Goal: Transaction & Acquisition: Purchase product/service

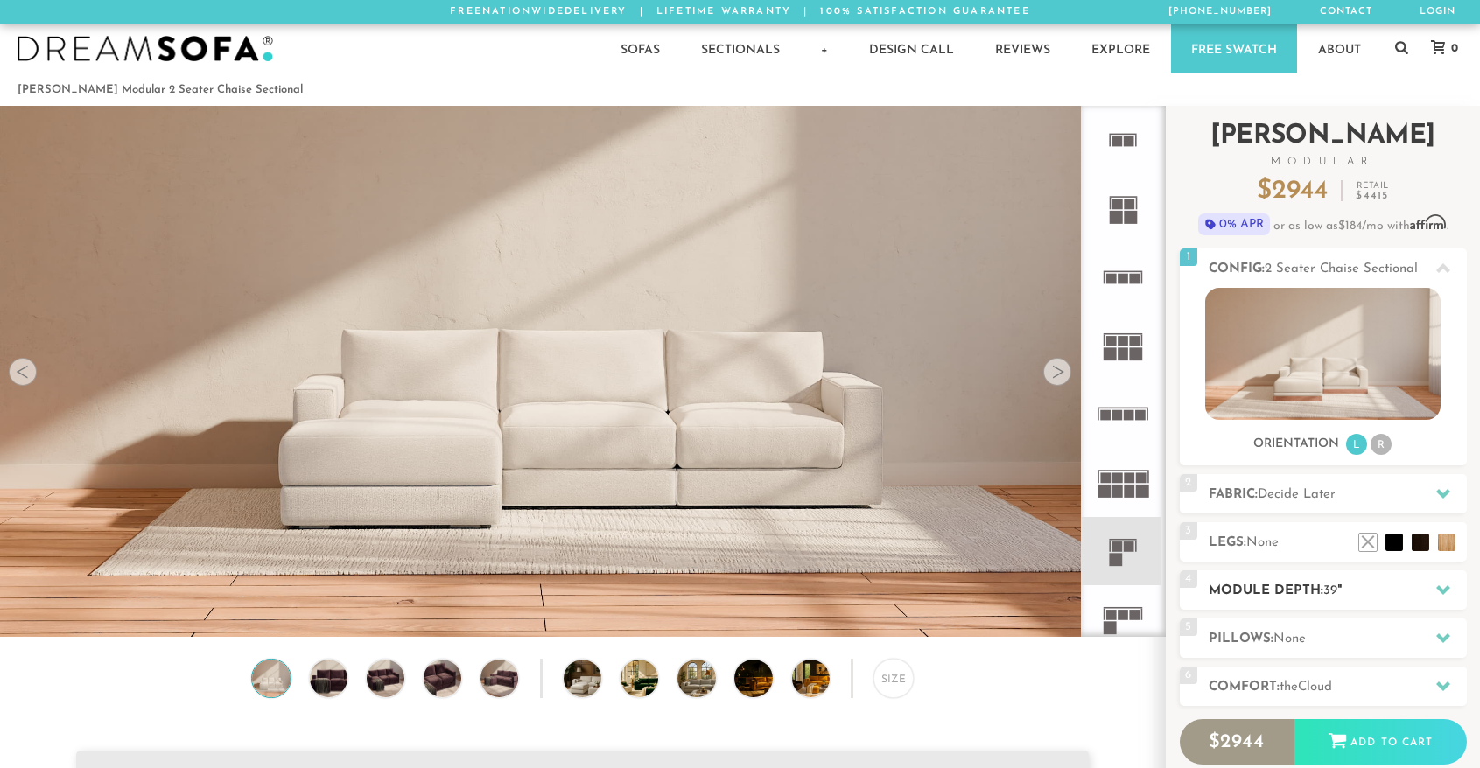
click at [1311, 588] on h2 "Module Depth: 39 "" at bounding box center [1338, 591] width 258 height 20
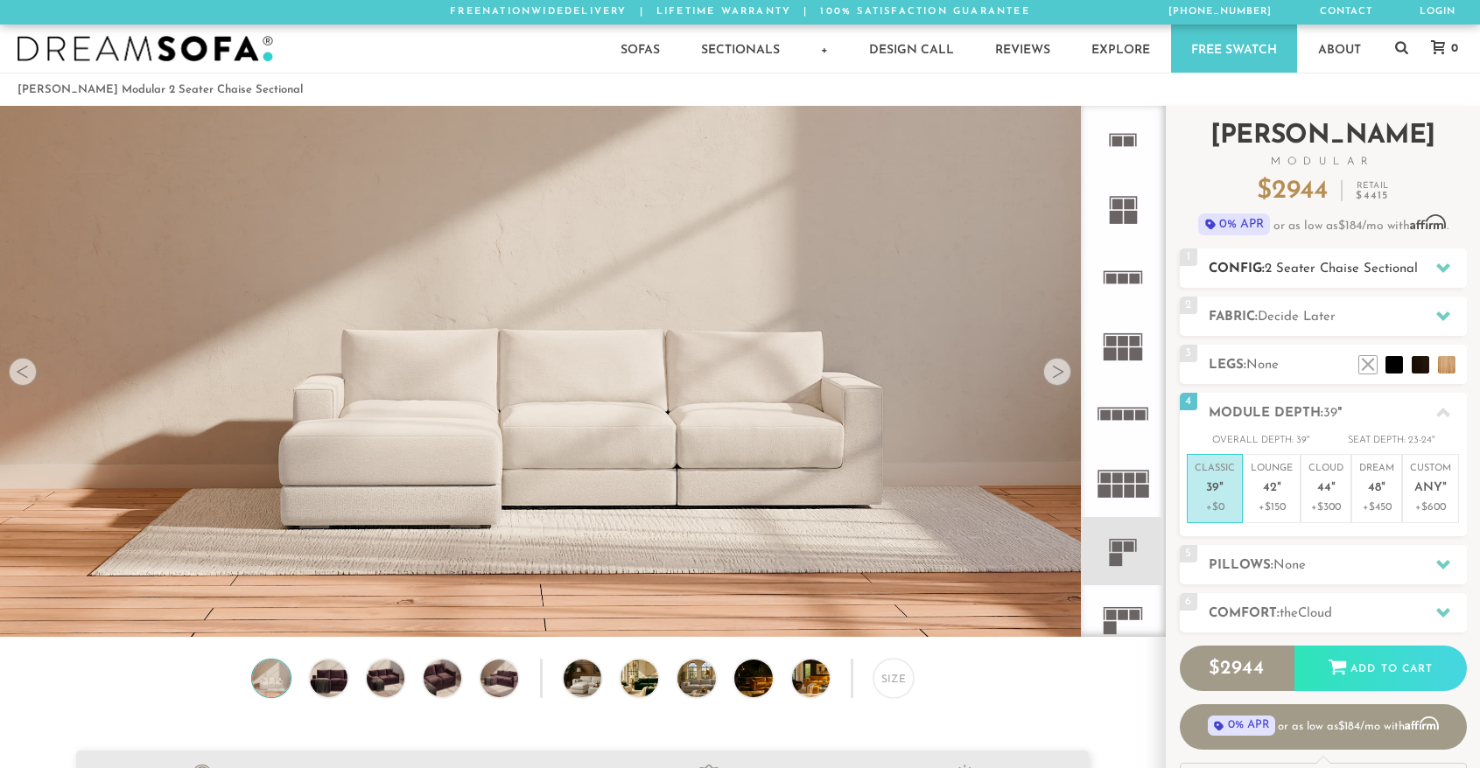
click at [1282, 277] on h2 "Config: 2 Seater Chaise Sectional" at bounding box center [1338, 269] width 258 height 20
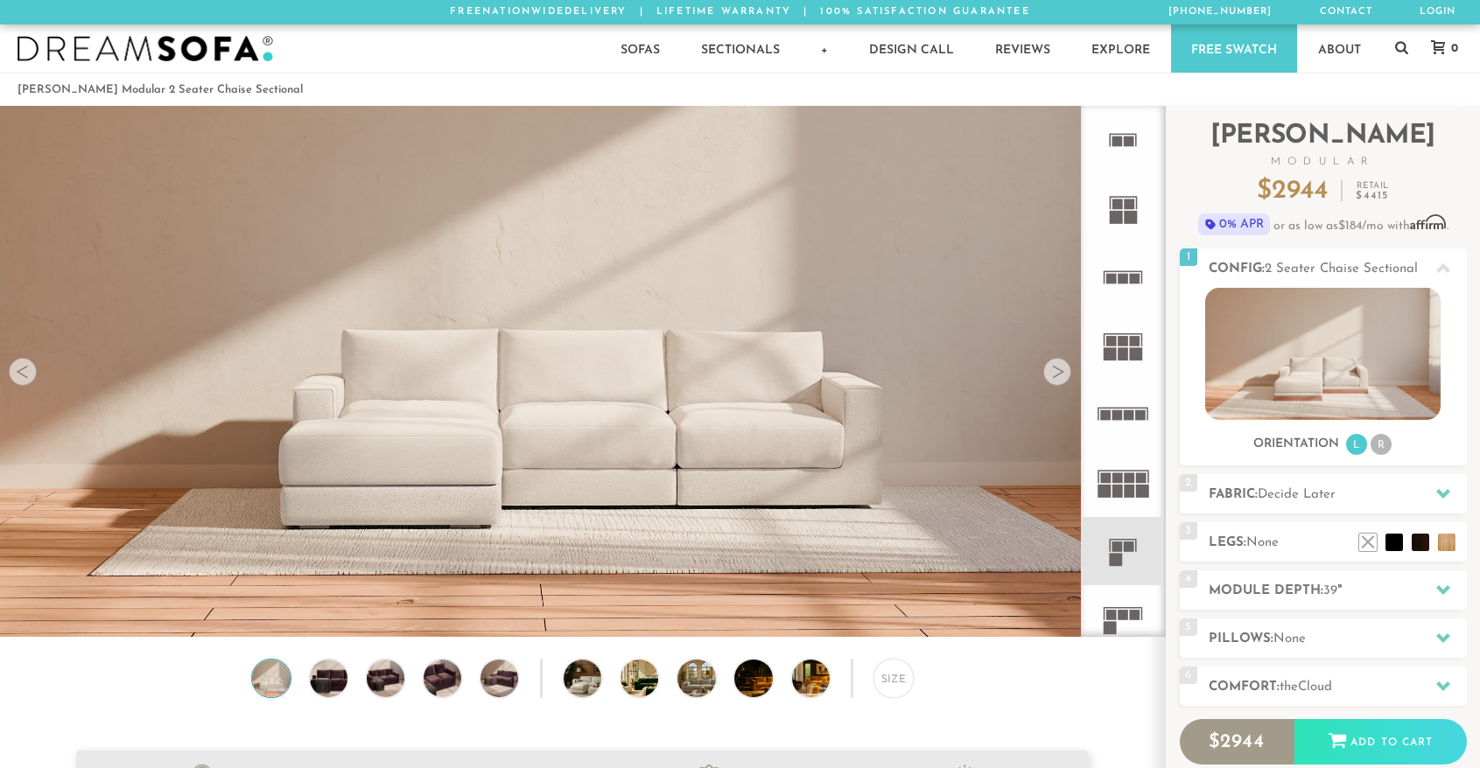
click at [1054, 383] on div at bounding box center [1057, 372] width 28 height 28
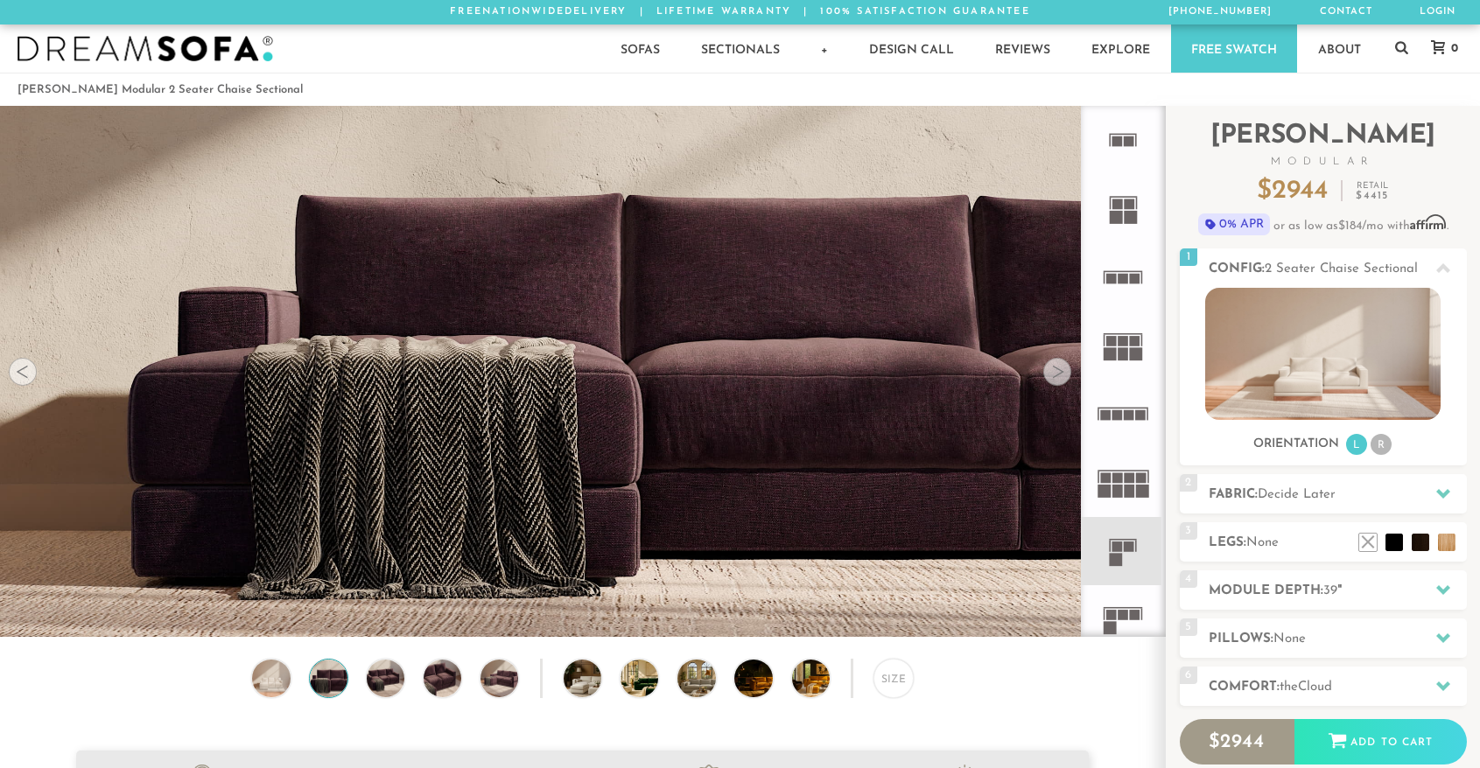
click at [1054, 383] on div at bounding box center [1057, 372] width 28 height 28
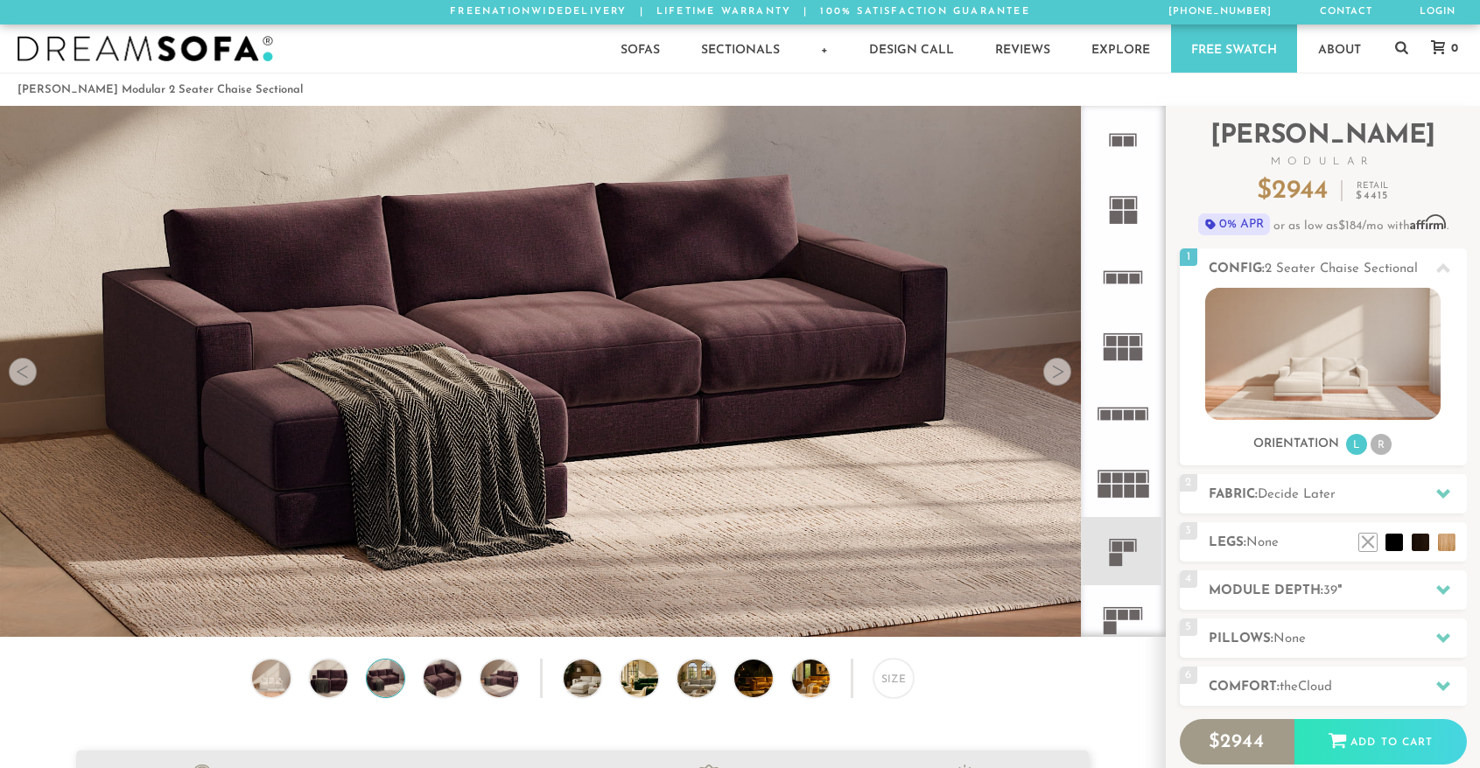
click at [1054, 383] on div at bounding box center [1057, 372] width 28 height 28
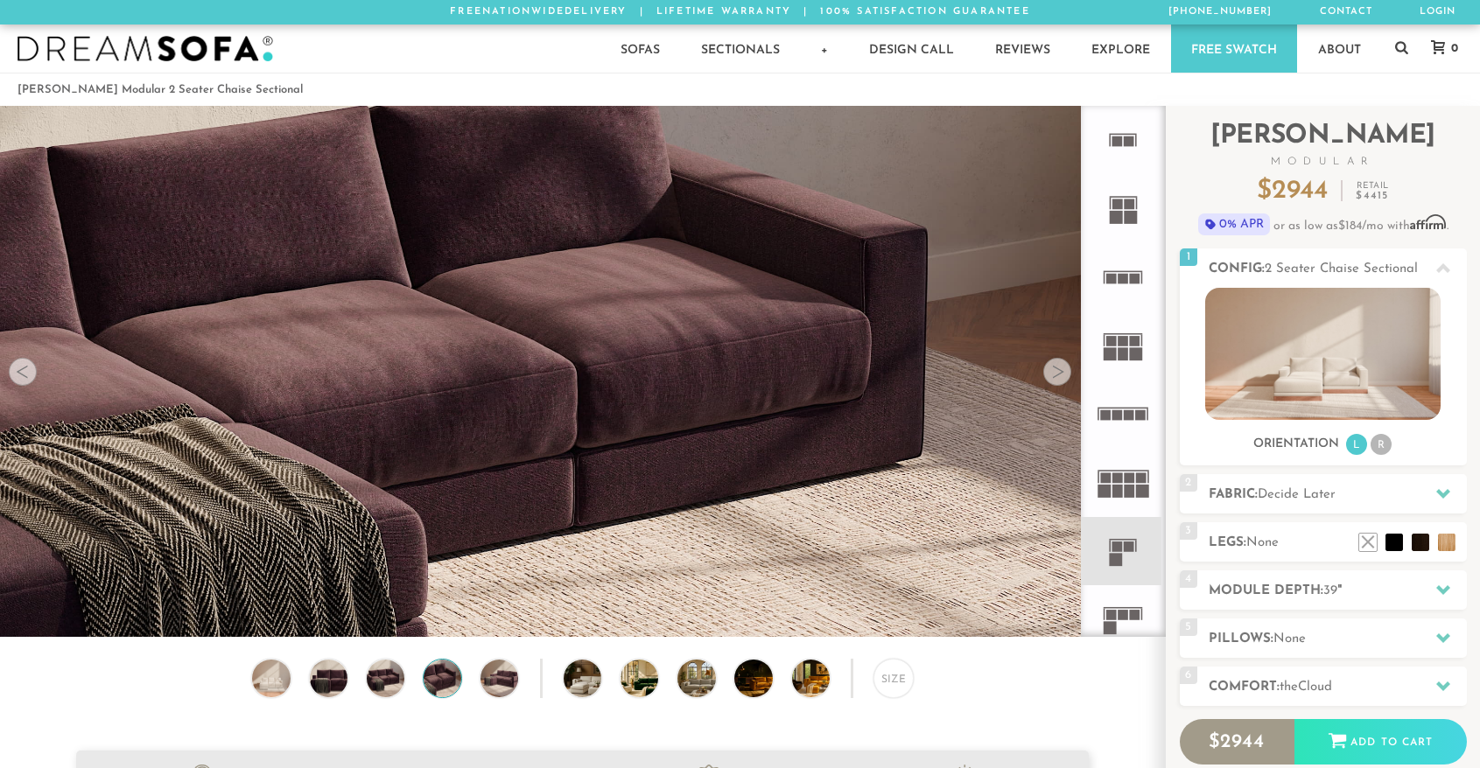
click at [1054, 383] on div at bounding box center [1057, 372] width 28 height 28
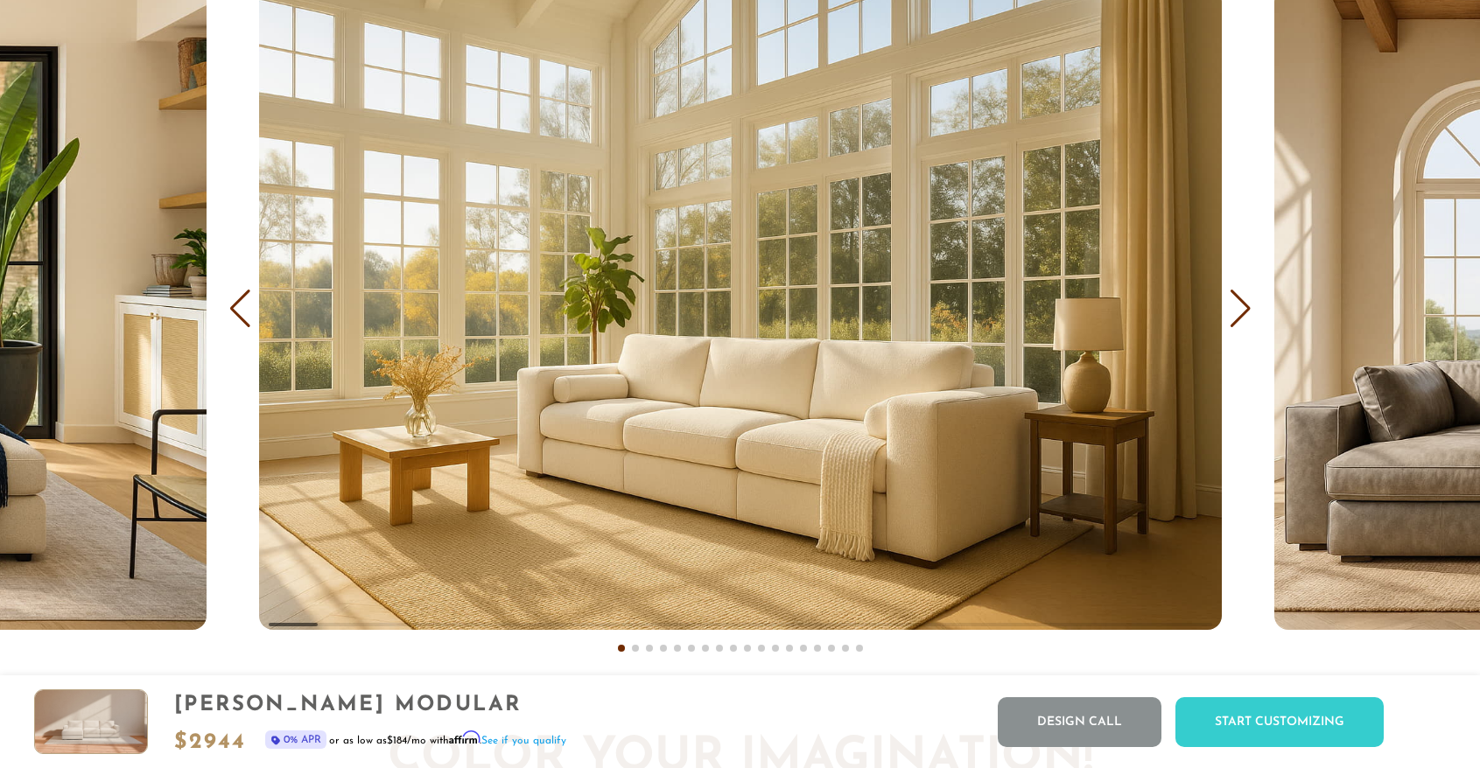
scroll to position [10748, 0]
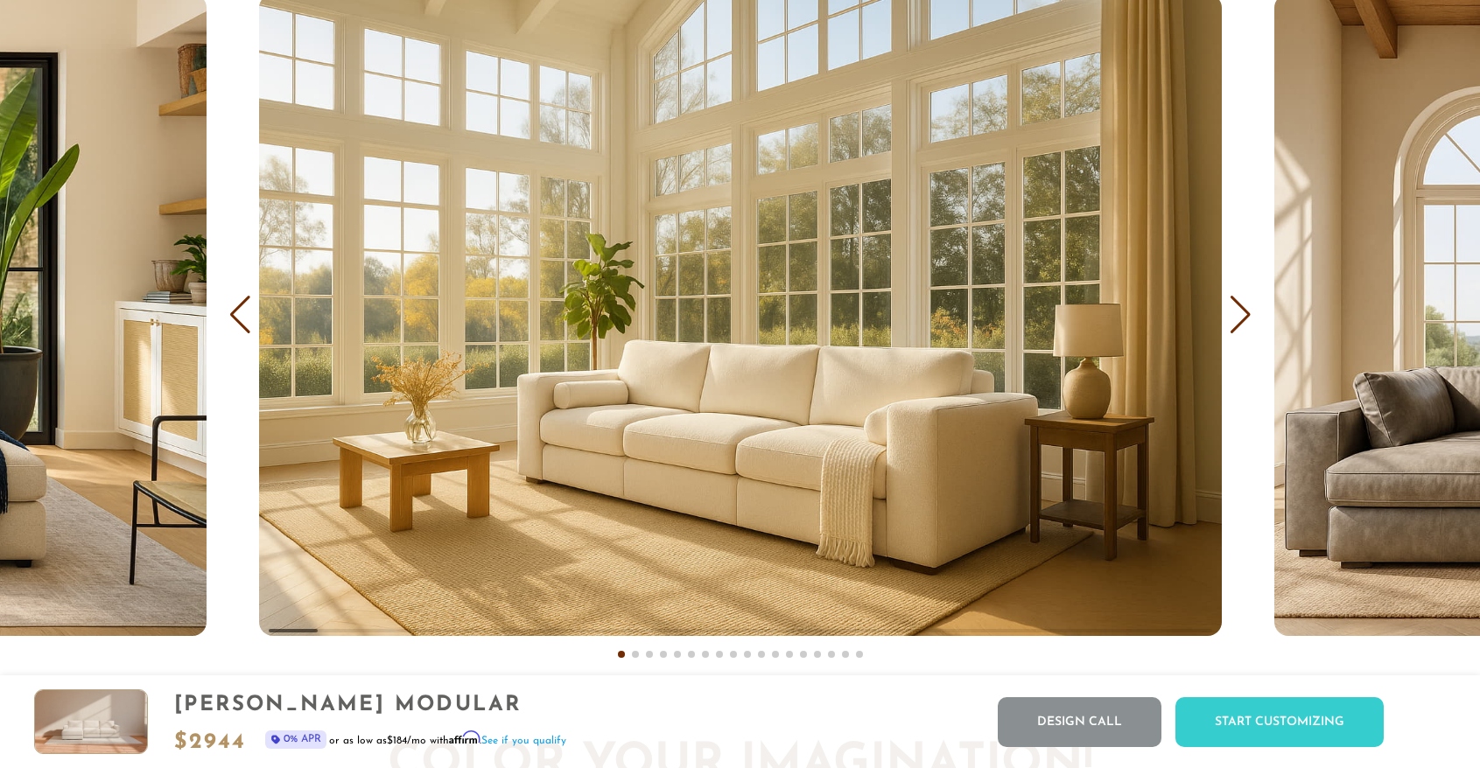
click at [1240, 321] on div "Next slide" at bounding box center [1241, 315] width 24 height 39
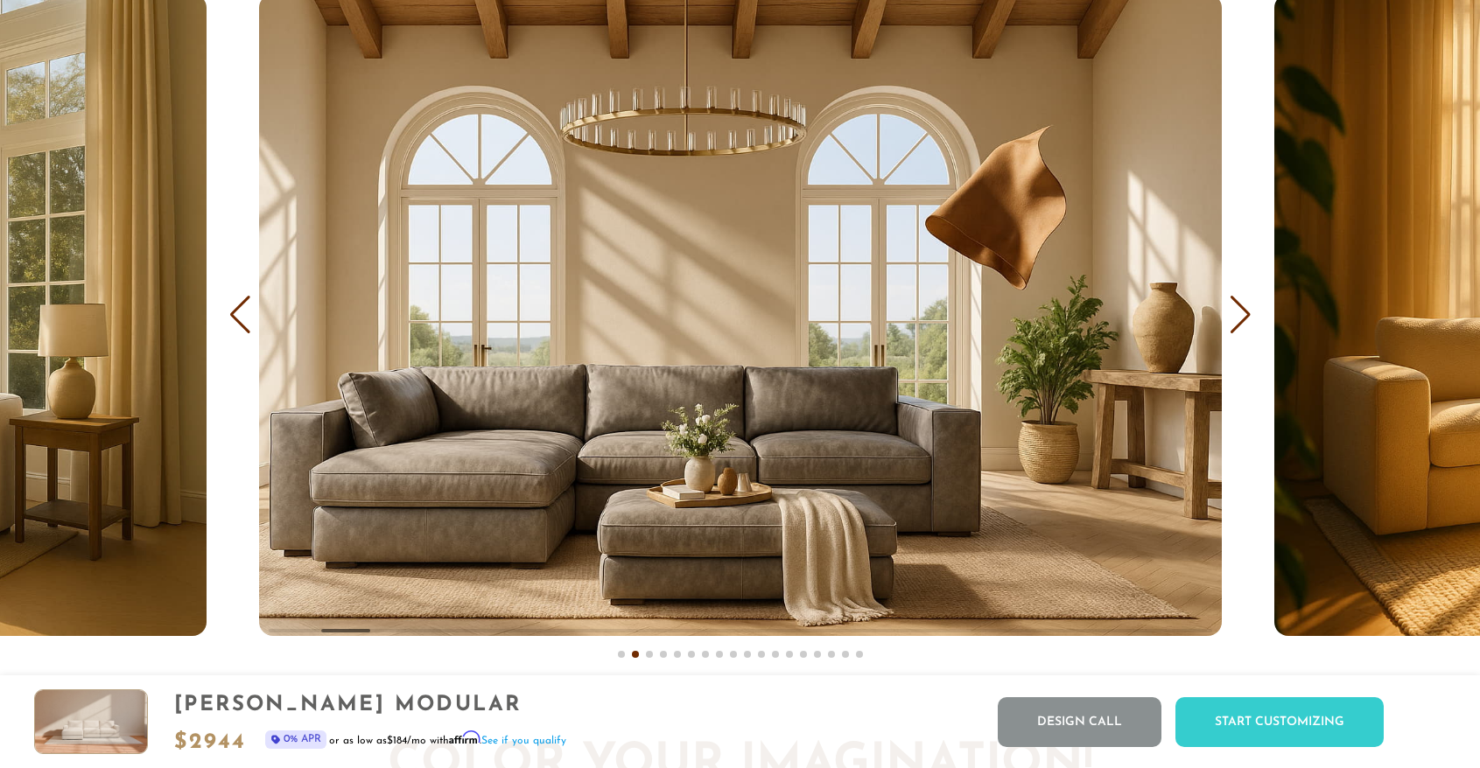
click at [1240, 321] on div "Next slide" at bounding box center [1241, 315] width 24 height 39
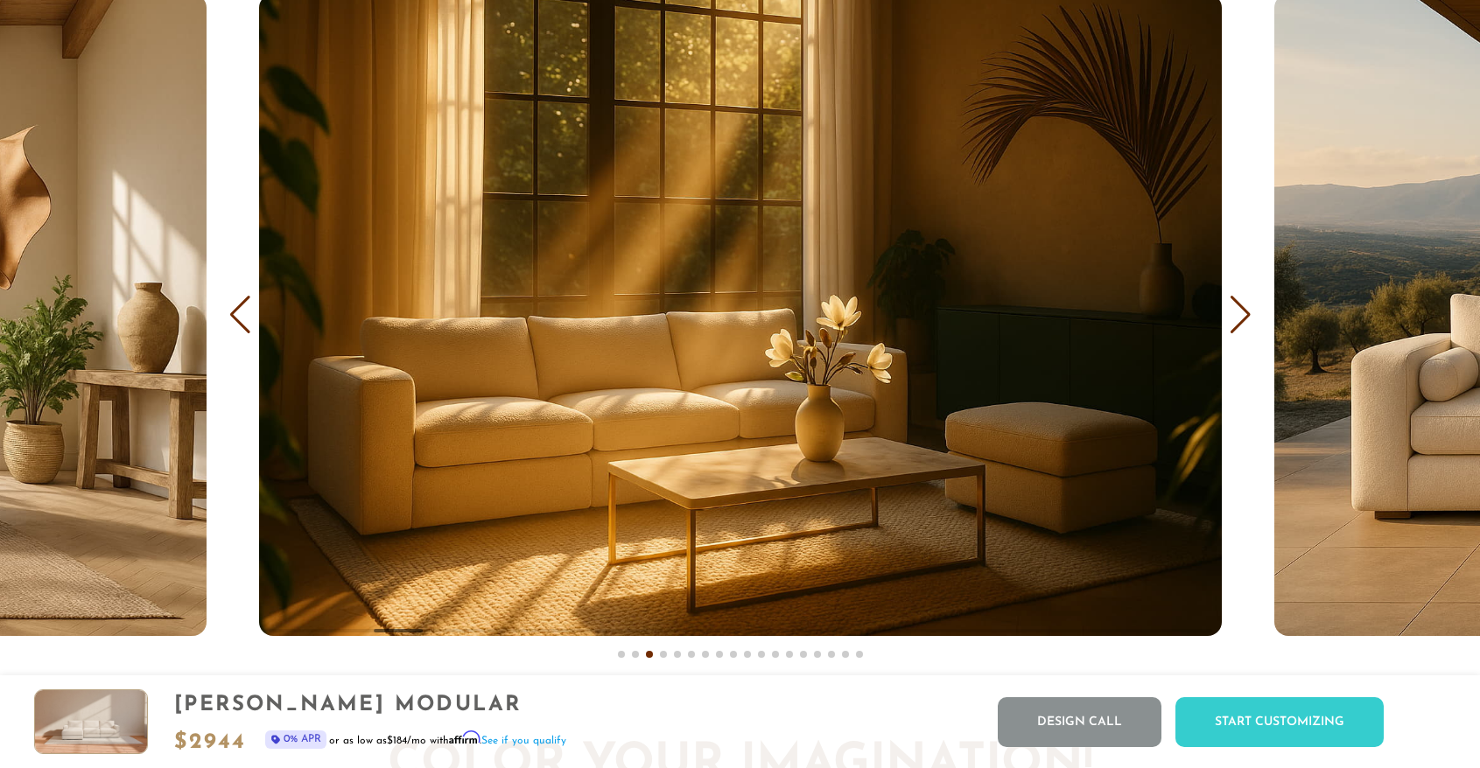
click at [1240, 321] on div "Next slide" at bounding box center [1241, 315] width 24 height 39
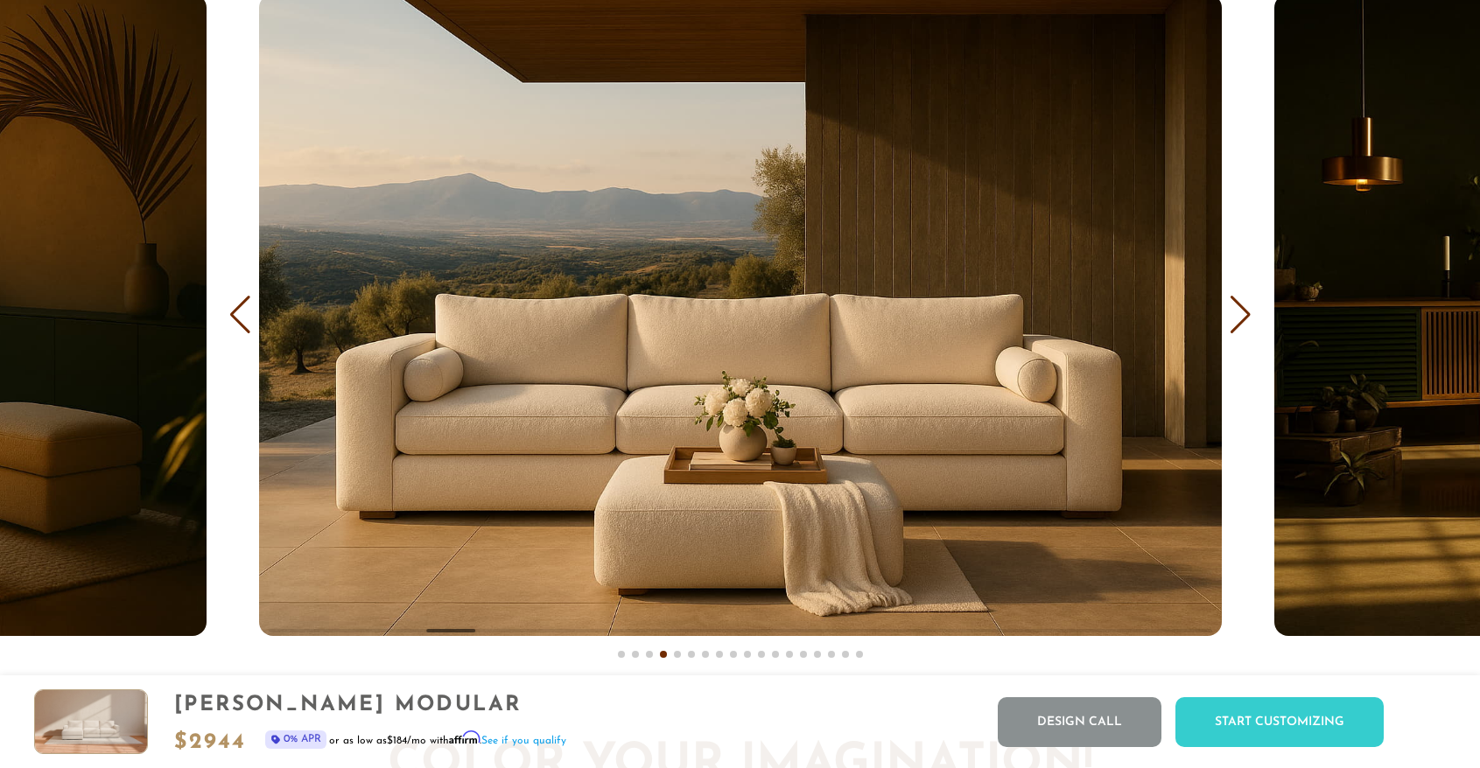
click at [1238, 323] on div "Next slide" at bounding box center [1241, 315] width 24 height 39
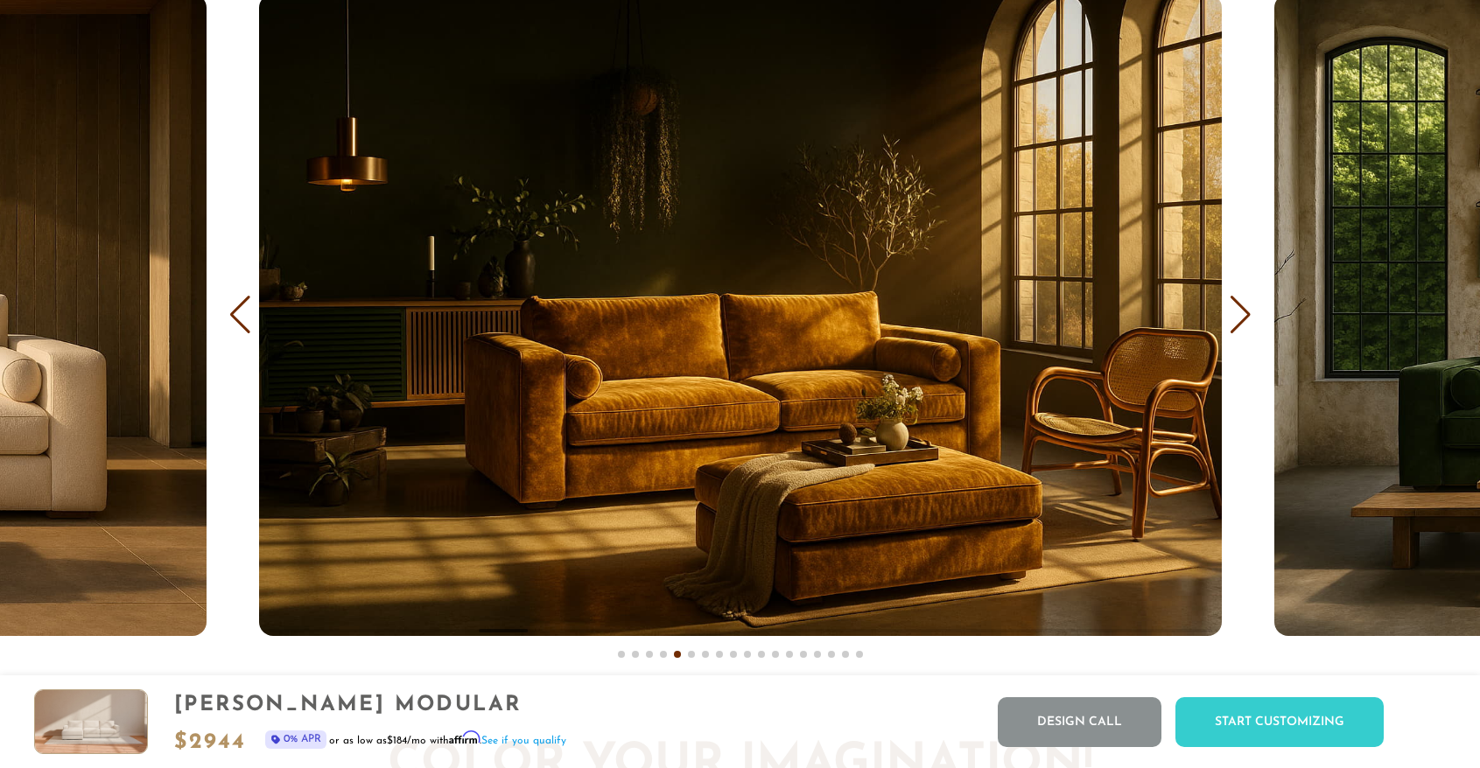
click at [1238, 323] on div "Next slide" at bounding box center [1241, 315] width 24 height 39
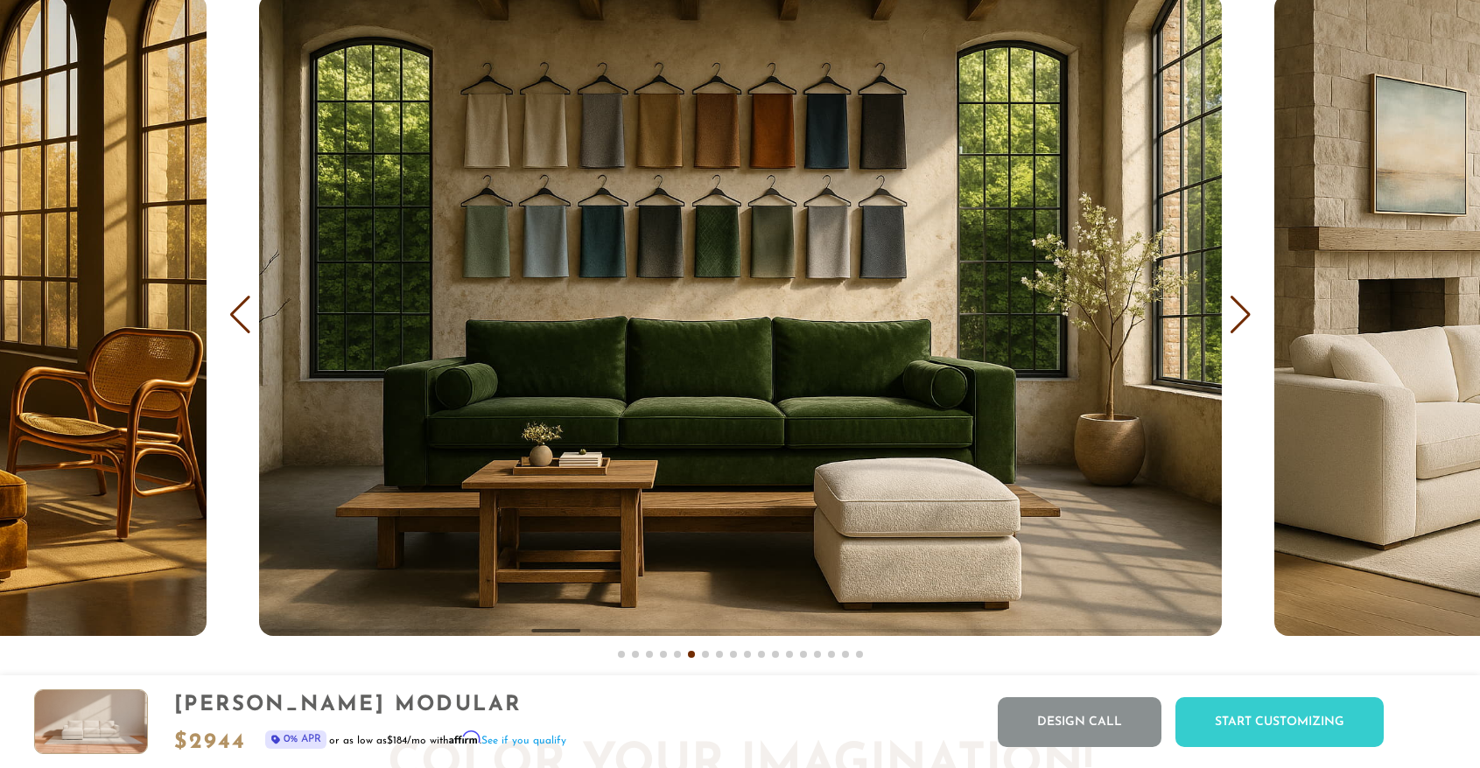
click at [1238, 324] on div "Next slide" at bounding box center [1241, 315] width 24 height 39
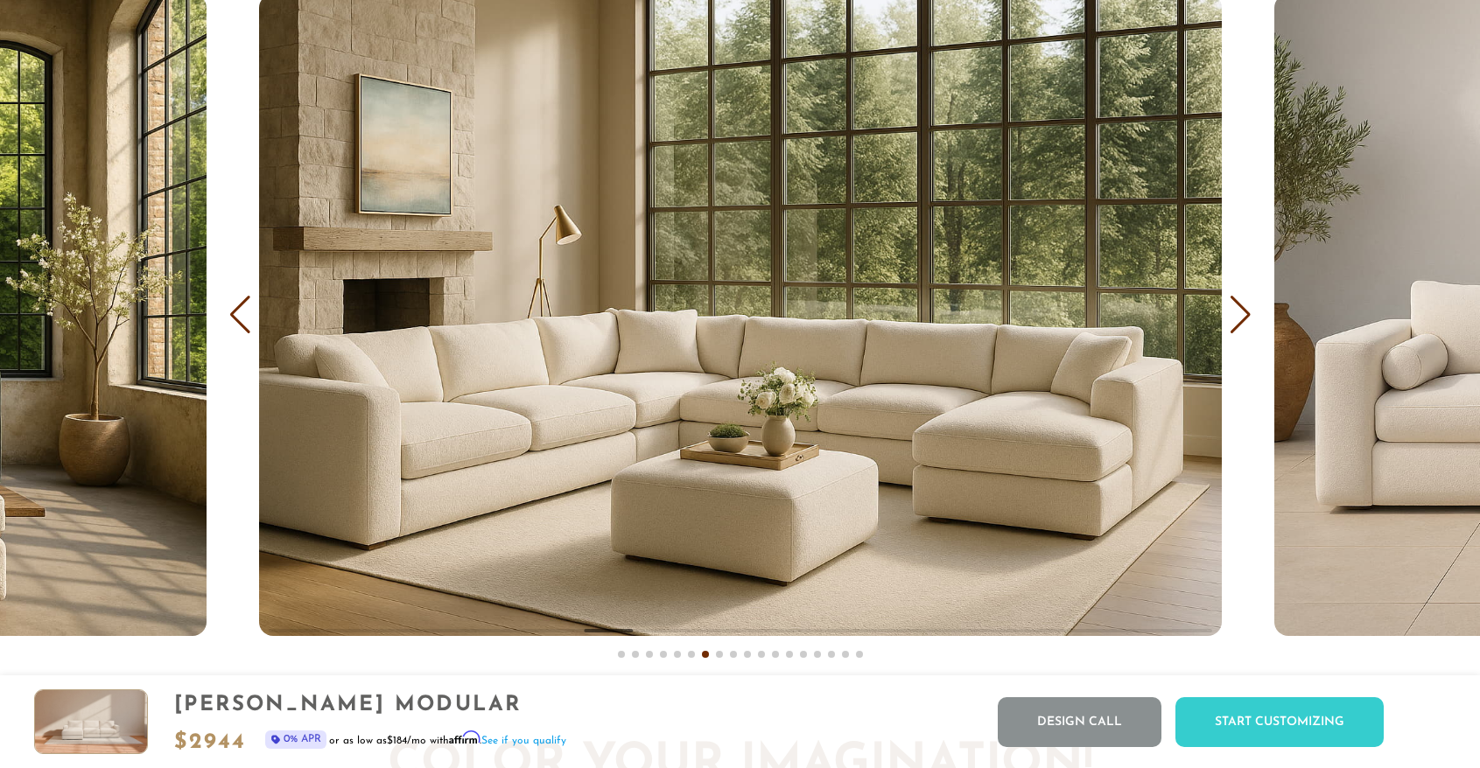
click at [1238, 324] on div "Next slide" at bounding box center [1241, 315] width 24 height 39
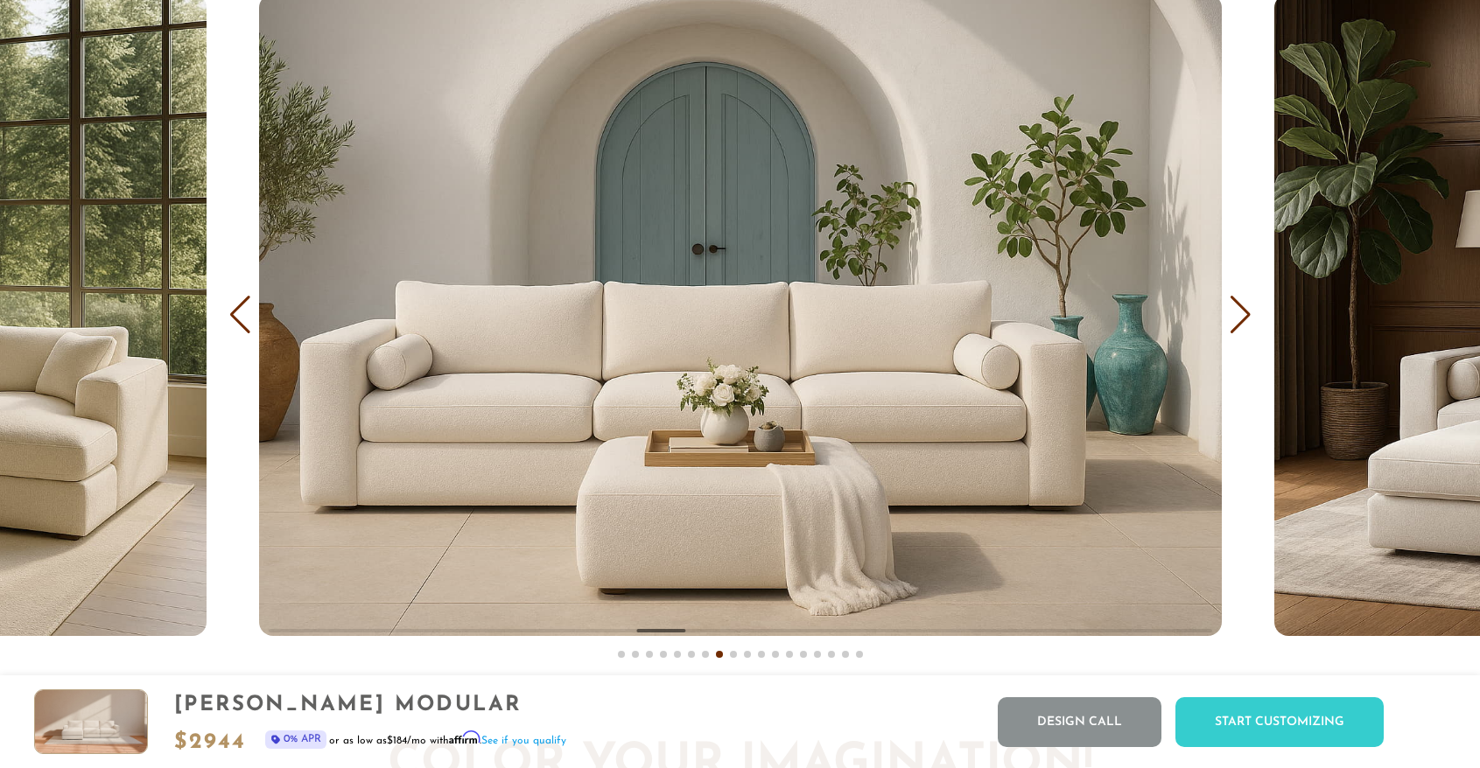
click at [1238, 324] on div "Next slide" at bounding box center [1241, 315] width 24 height 39
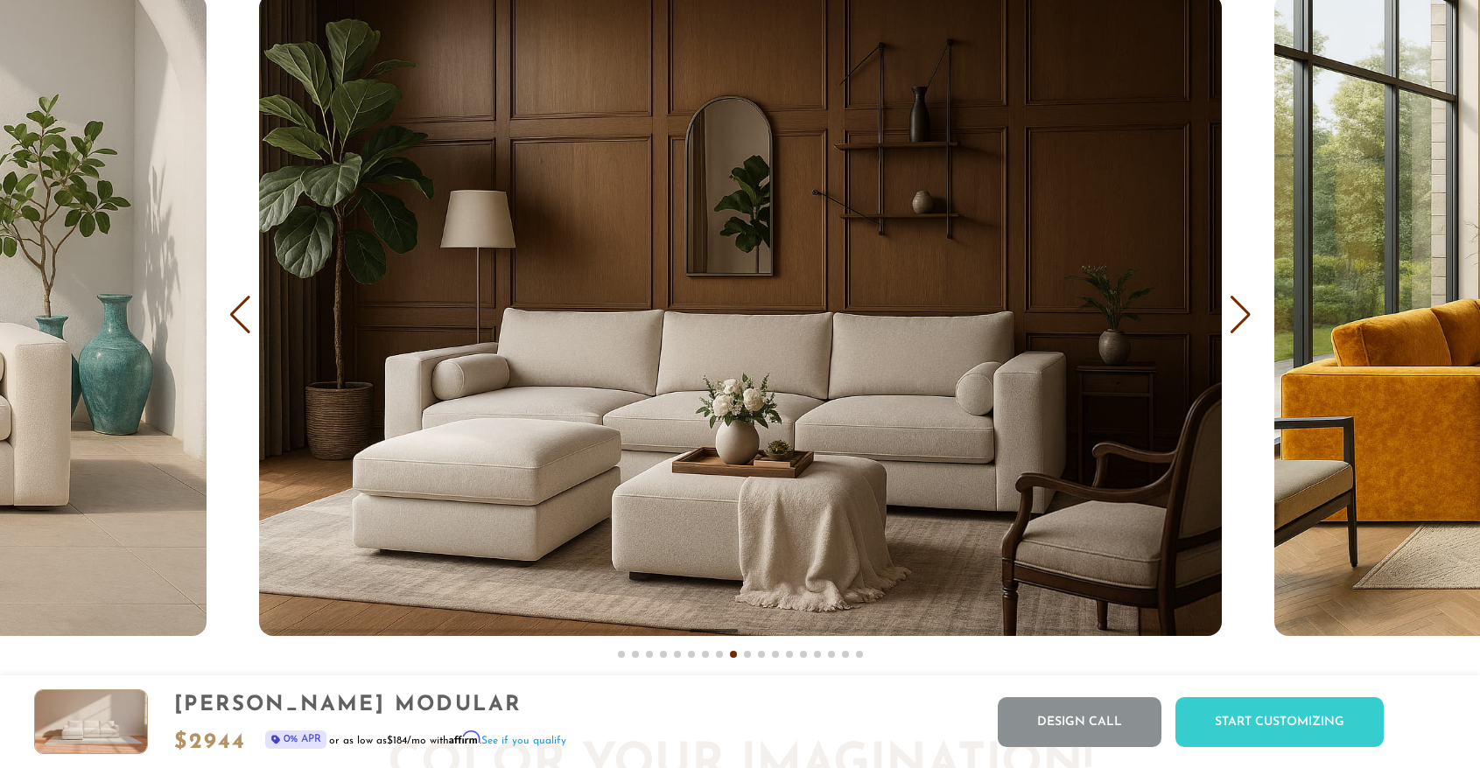
click at [1238, 324] on div "Next slide" at bounding box center [1241, 315] width 24 height 39
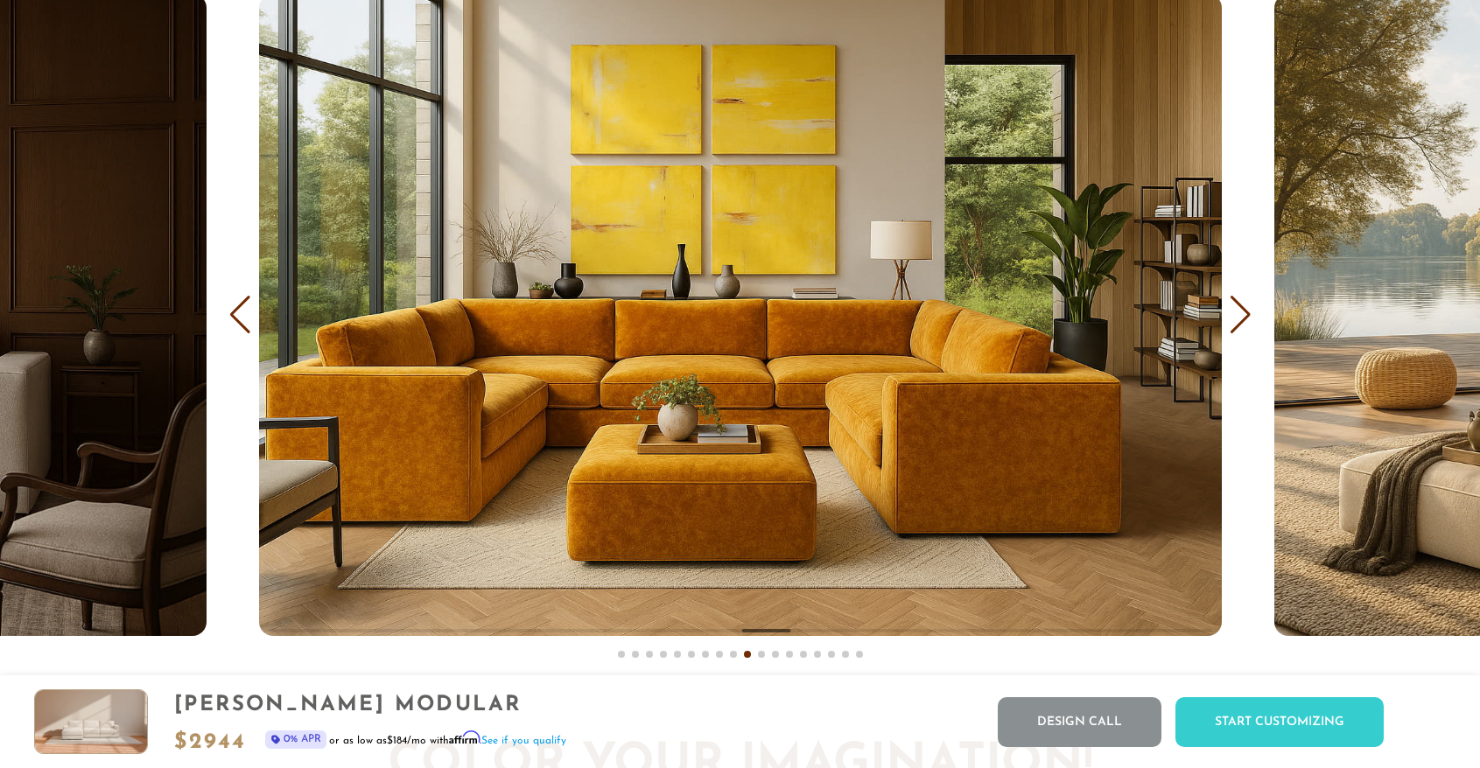
click at [1238, 324] on div "Next slide" at bounding box center [1241, 315] width 24 height 39
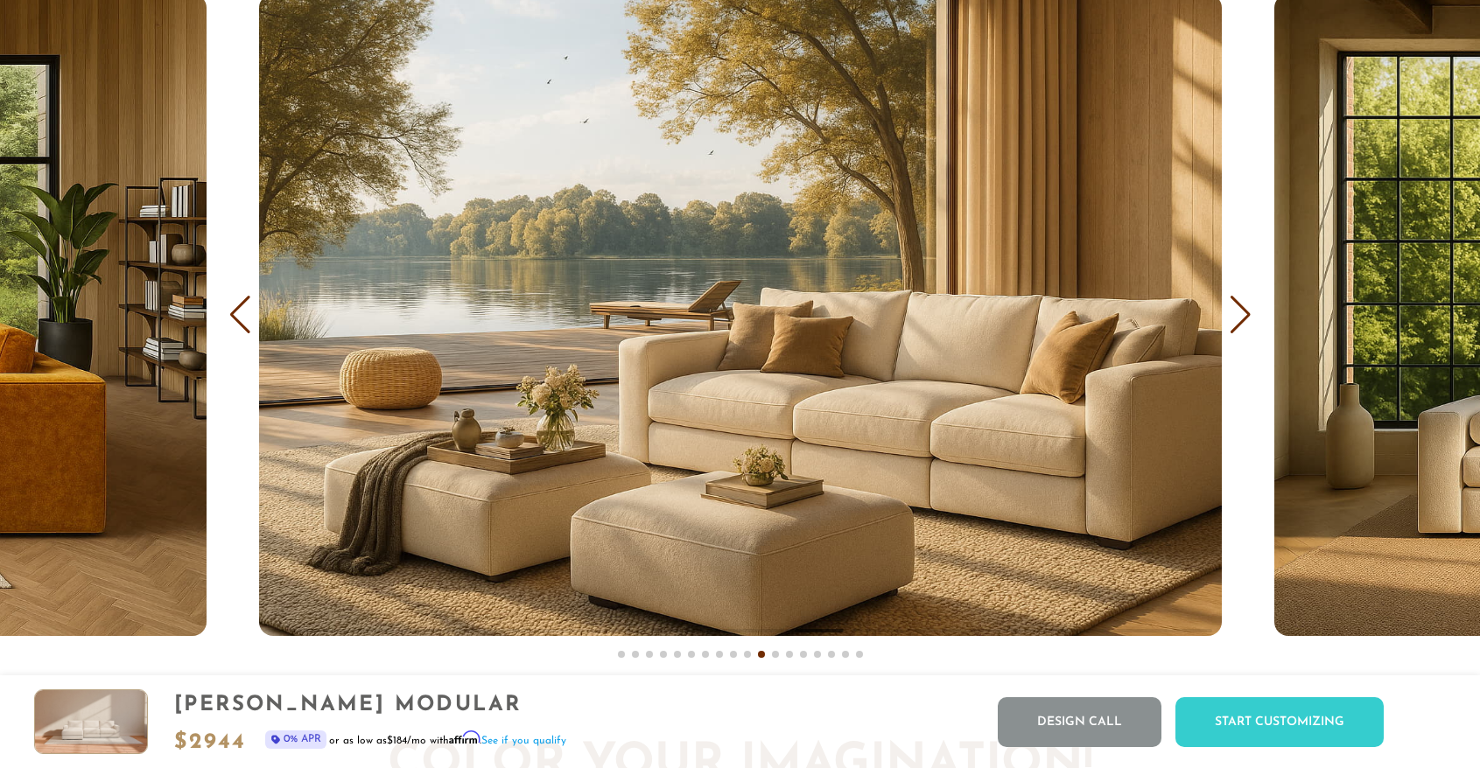
click at [1238, 324] on div "Next slide" at bounding box center [1241, 315] width 24 height 39
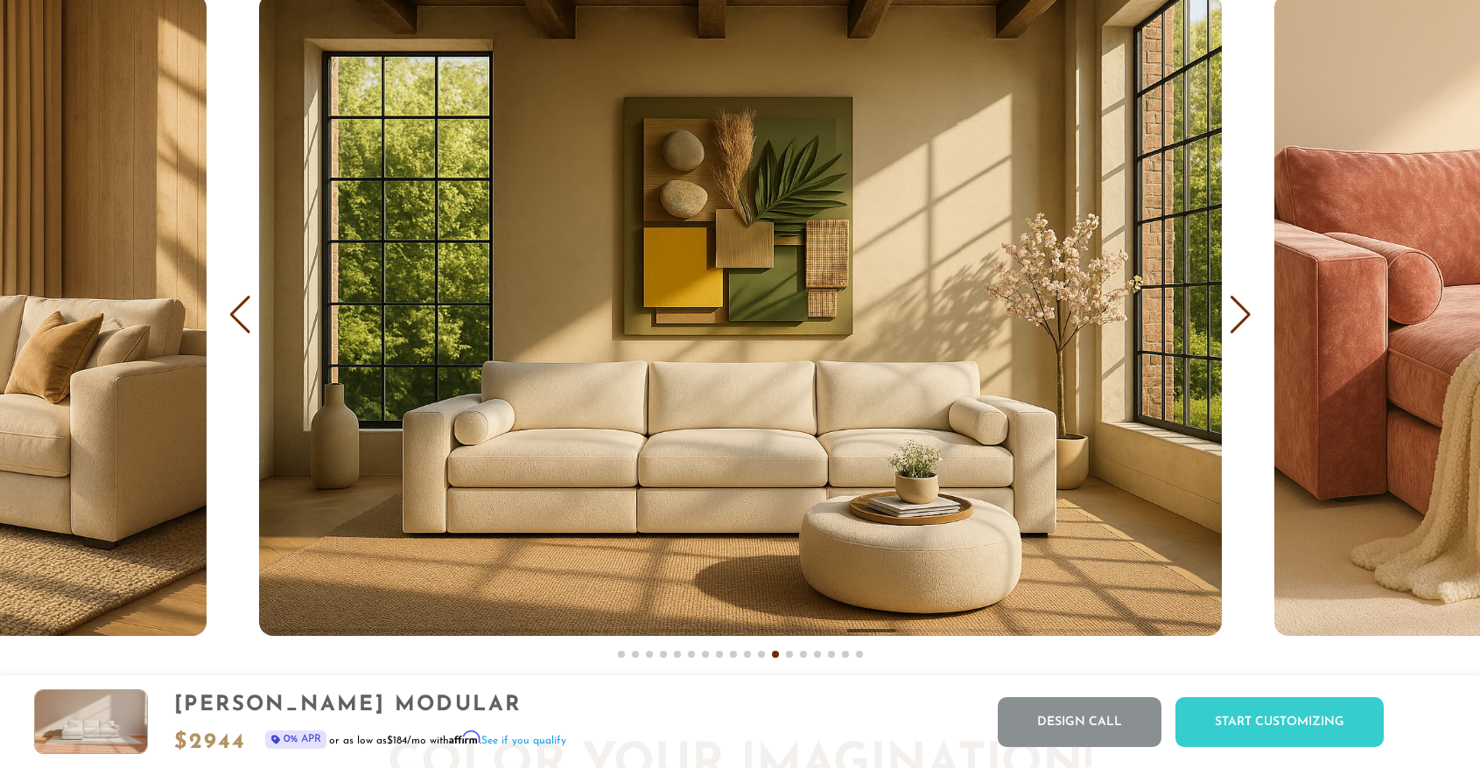
click at [1238, 324] on div "Next slide" at bounding box center [1241, 315] width 24 height 39
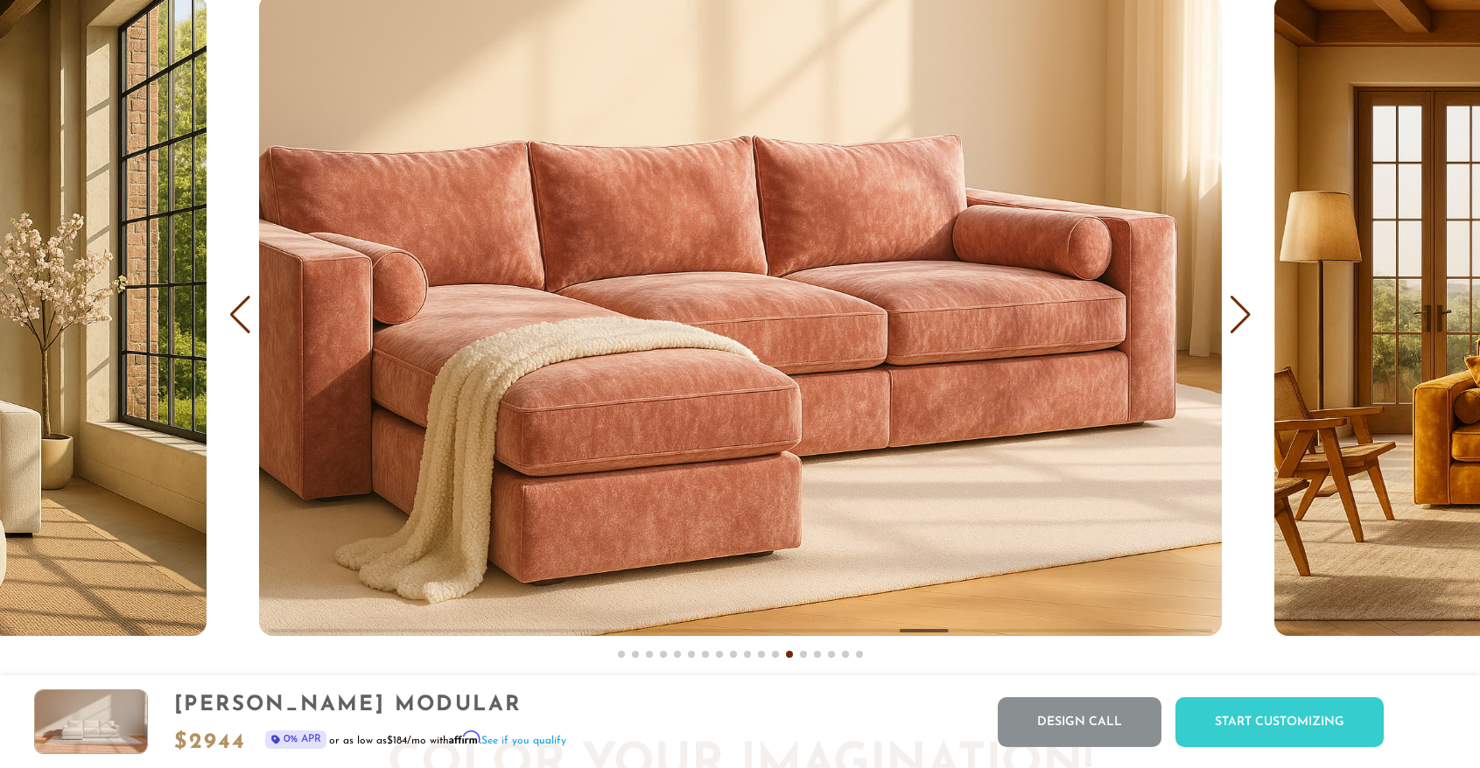
click at [1238, 324] on div "Next slide" at bounding box center [1241, 315] width 24 height 39
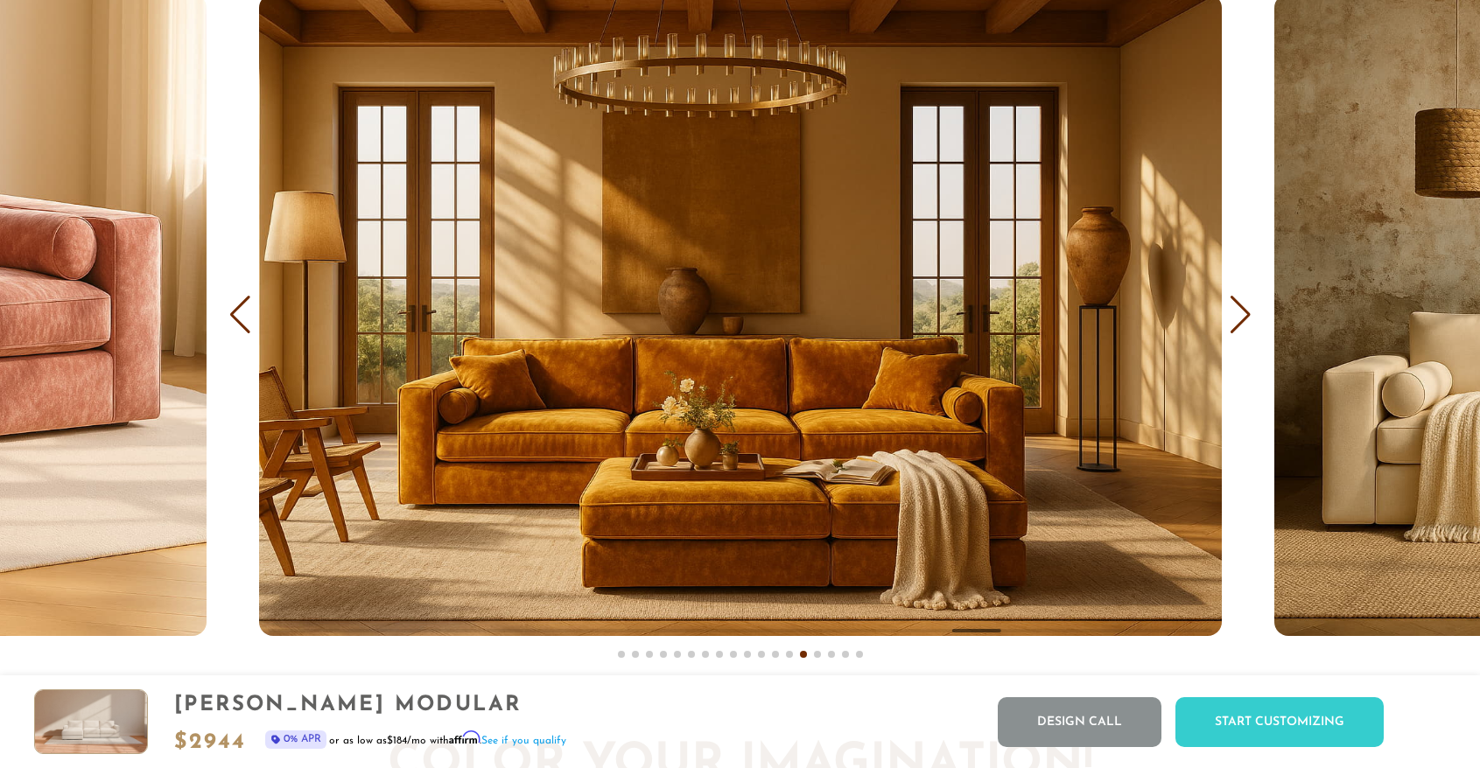
click at [1238, 324] on div "Next slide" at bounding box center [1241, 315] width 24 height 39
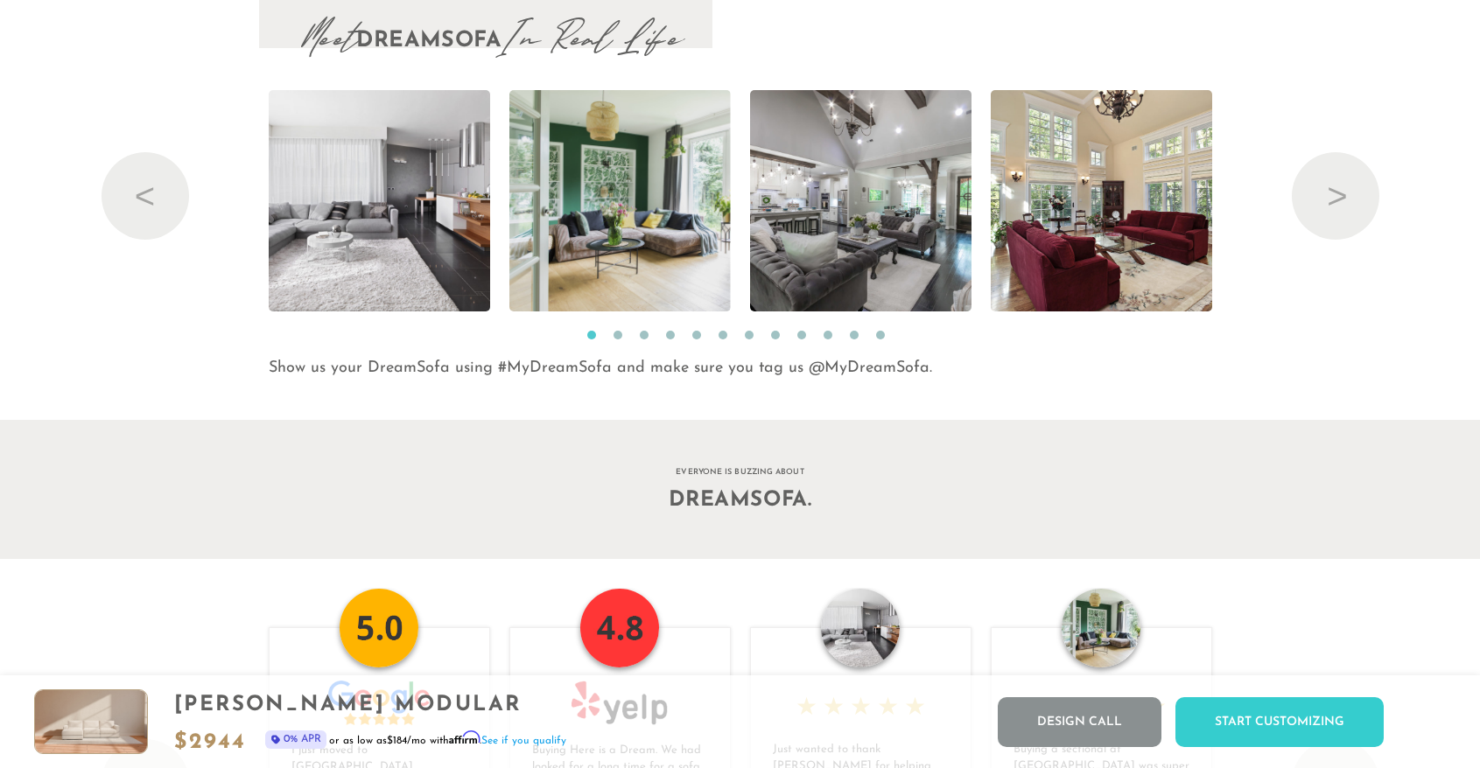
scroll to position [18517, 0]
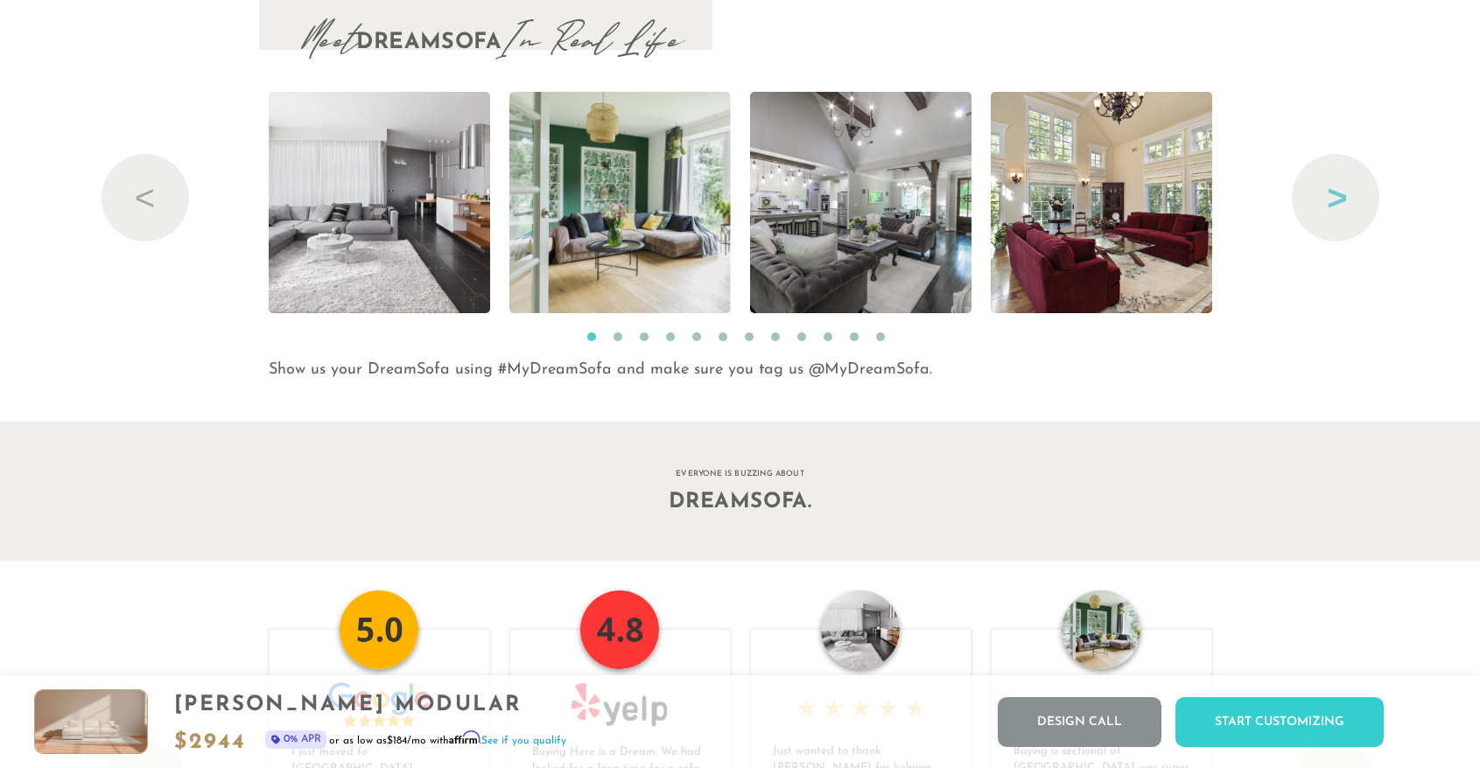
click at [1349, 200] on button "Next" at bounding box center [1336, 198] width 88 height 88
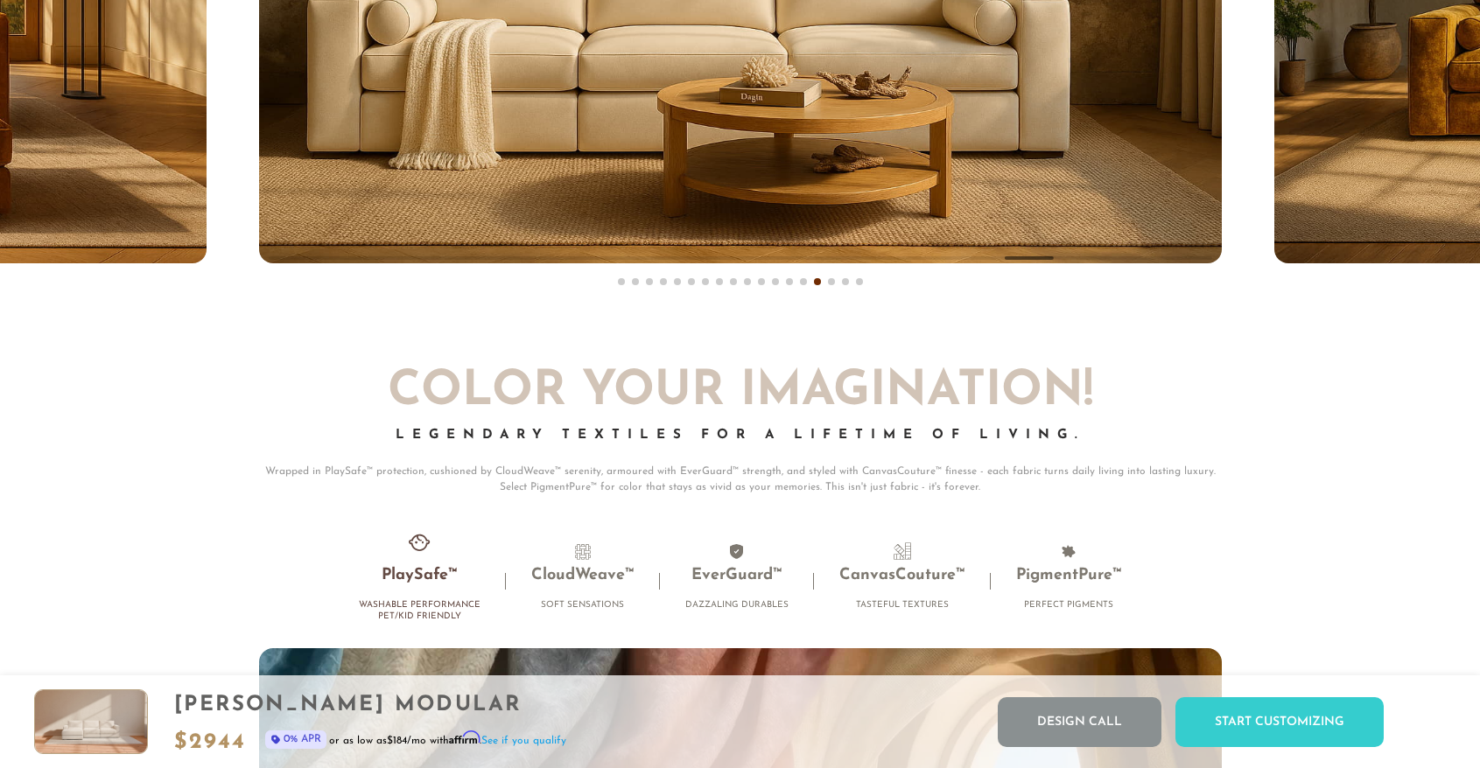
scroll to position [11120, 0]
